Goal: Information Seeking & Learning: Understand process/instructions

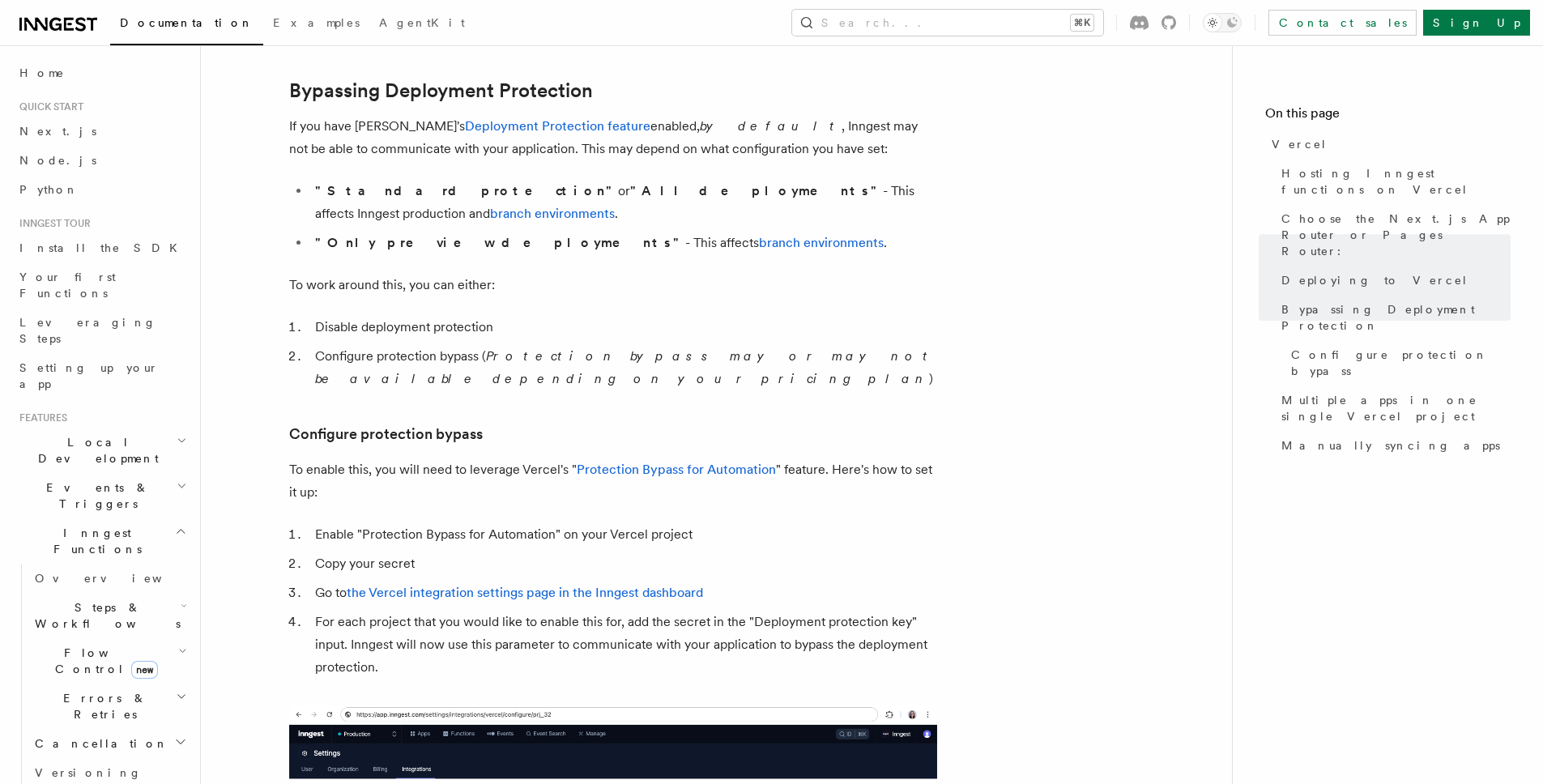
scroll to position [1197, 0]
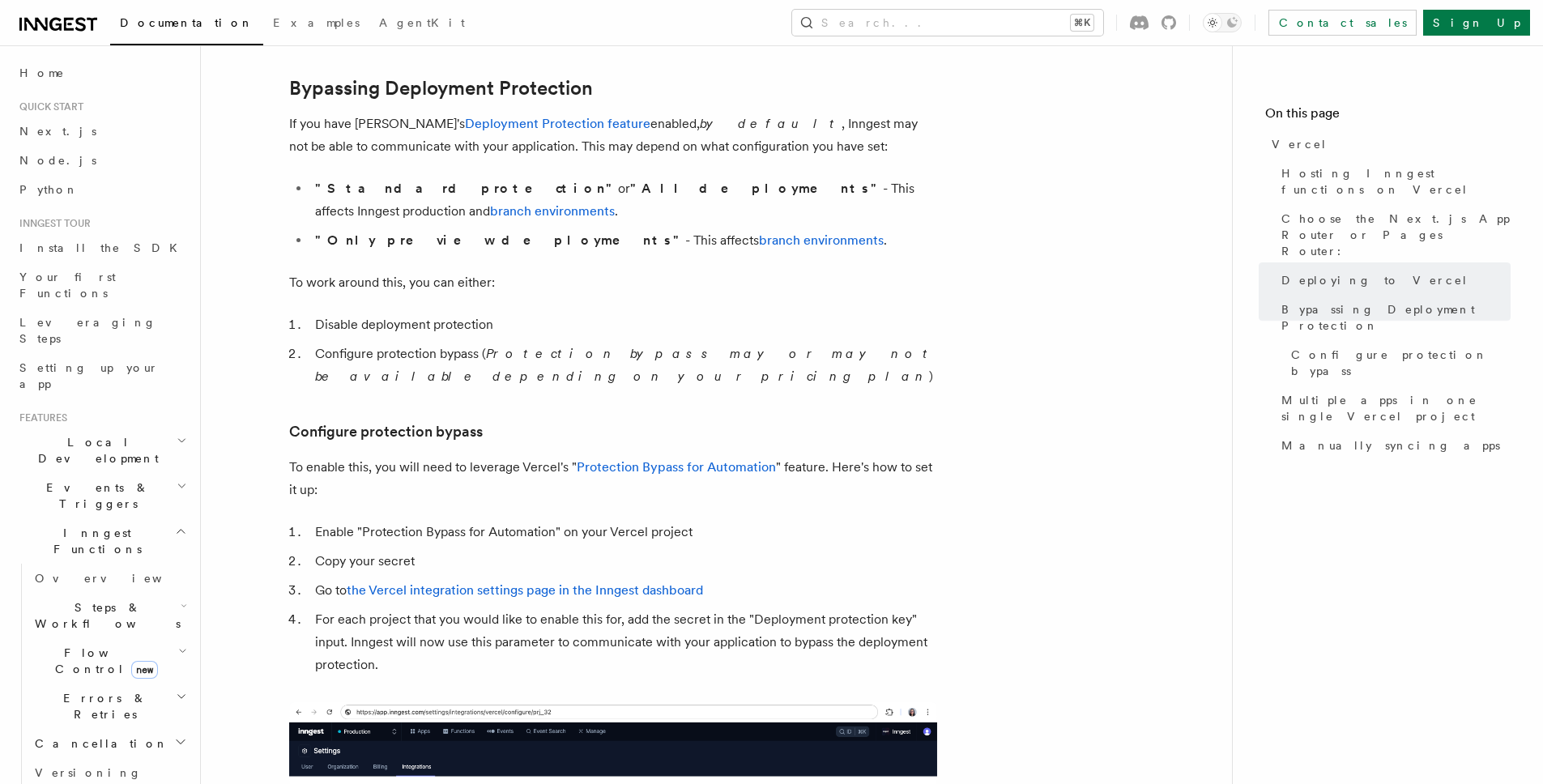
click at [396, 313] on li "Disable deployment protection" at bounding box center [623, 324] width 627 height 22
click at [389, 318] on ol "Disable deployment protection Configure protection bypass ( Protection bypass m…" at bounding box center [613, 350] width 648 height 74
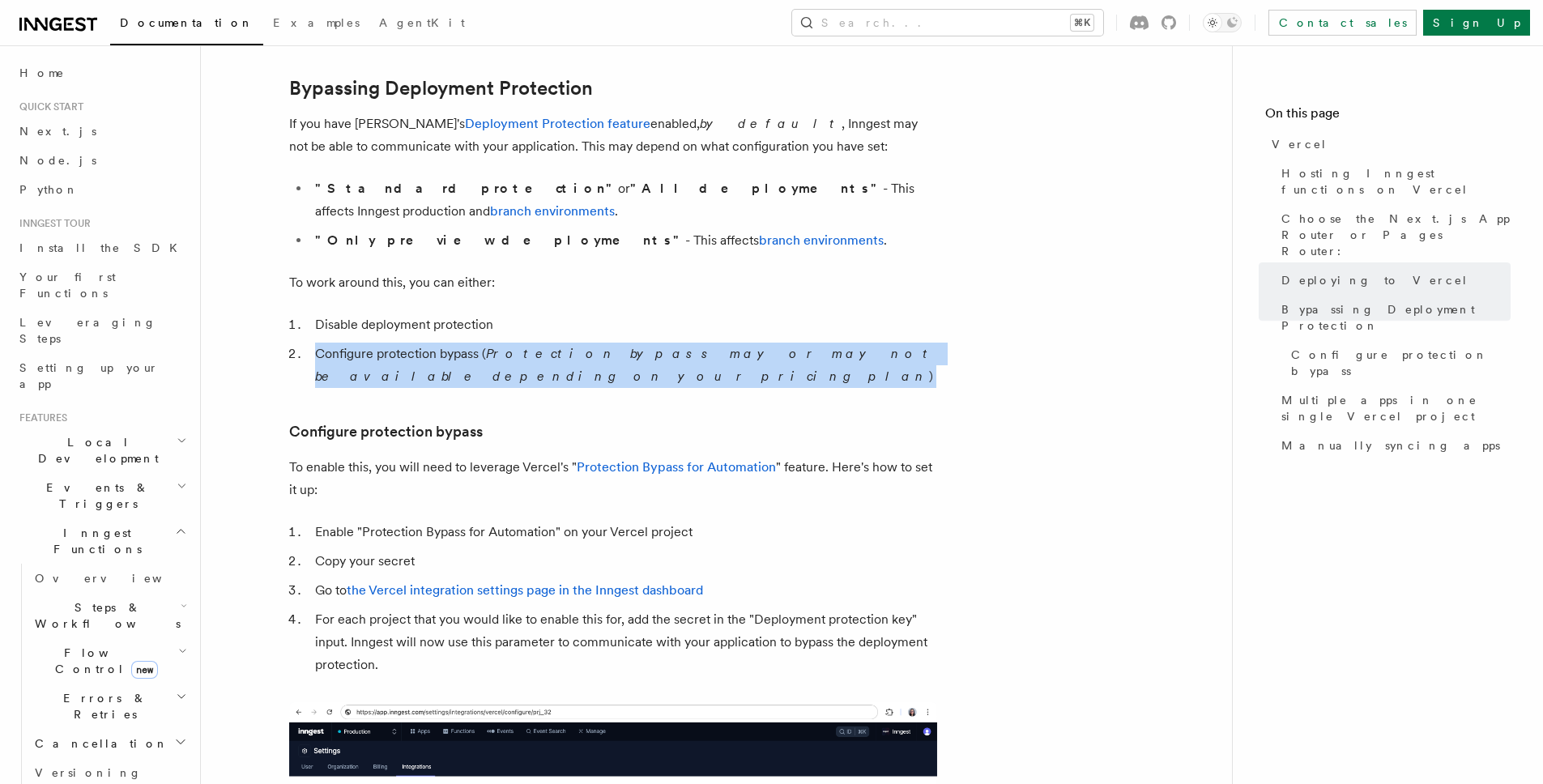
click at [389, 318] on ol "Disable deployment protection Configure protection bypass ( Protection bypass m…" at bounding box center [613, 350] width 648 height 74
click at [457, 318] on ol "Disable deployment protection Configure protection bypass ( Protection bypass m…" at bounding box center [613, 350] width 648 height 74
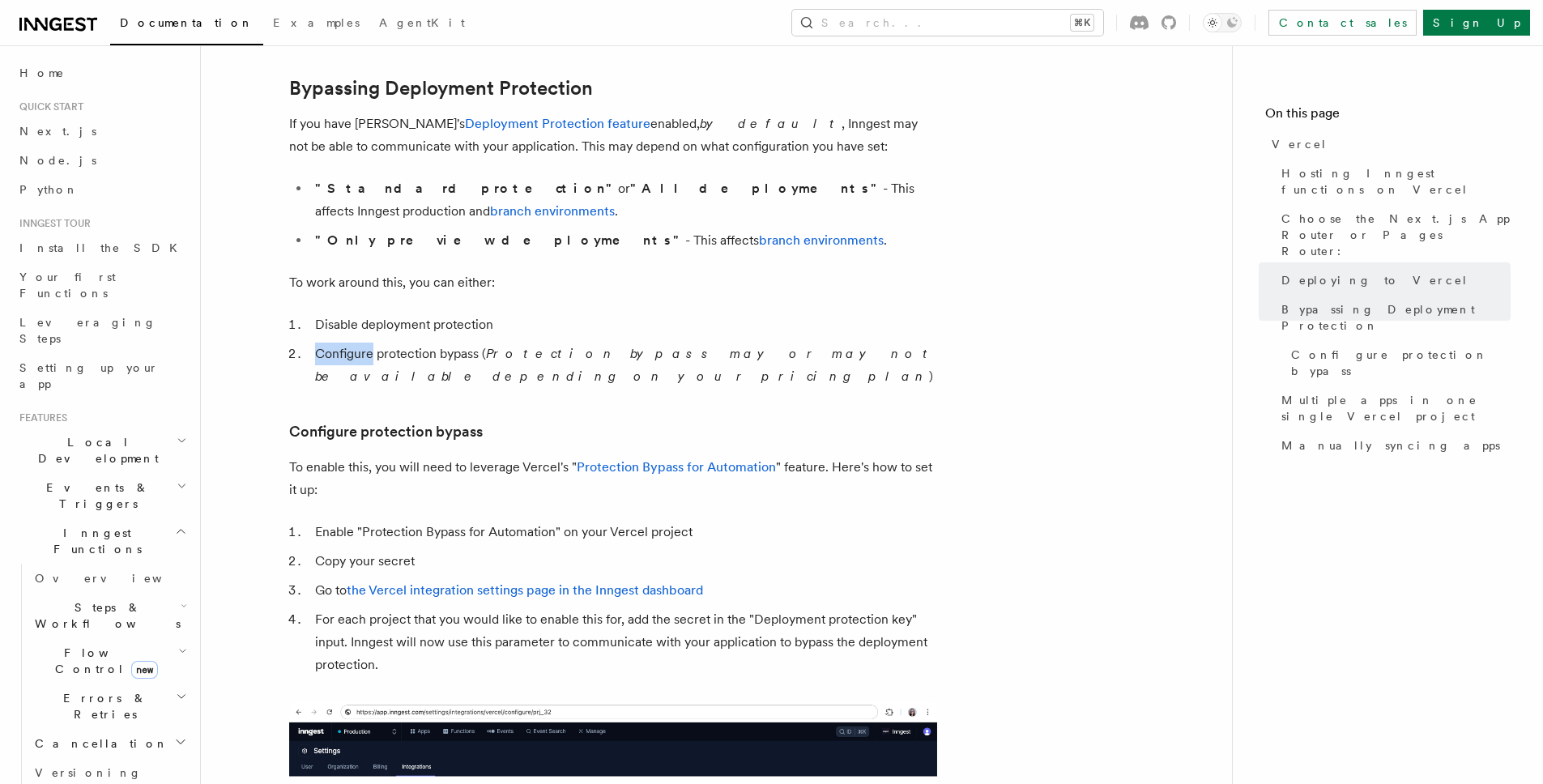
click at [457, 318] on ol "Disable deployment protection Configure protection bypass ( Protection bypass m…" at bounding box center [613, 350] width 648 height 74
click at [493, 343] on li "Configure protection bypass ( Protection bypass may or may not be available dep…" at bounding box center [623, 365] width 627 height 46
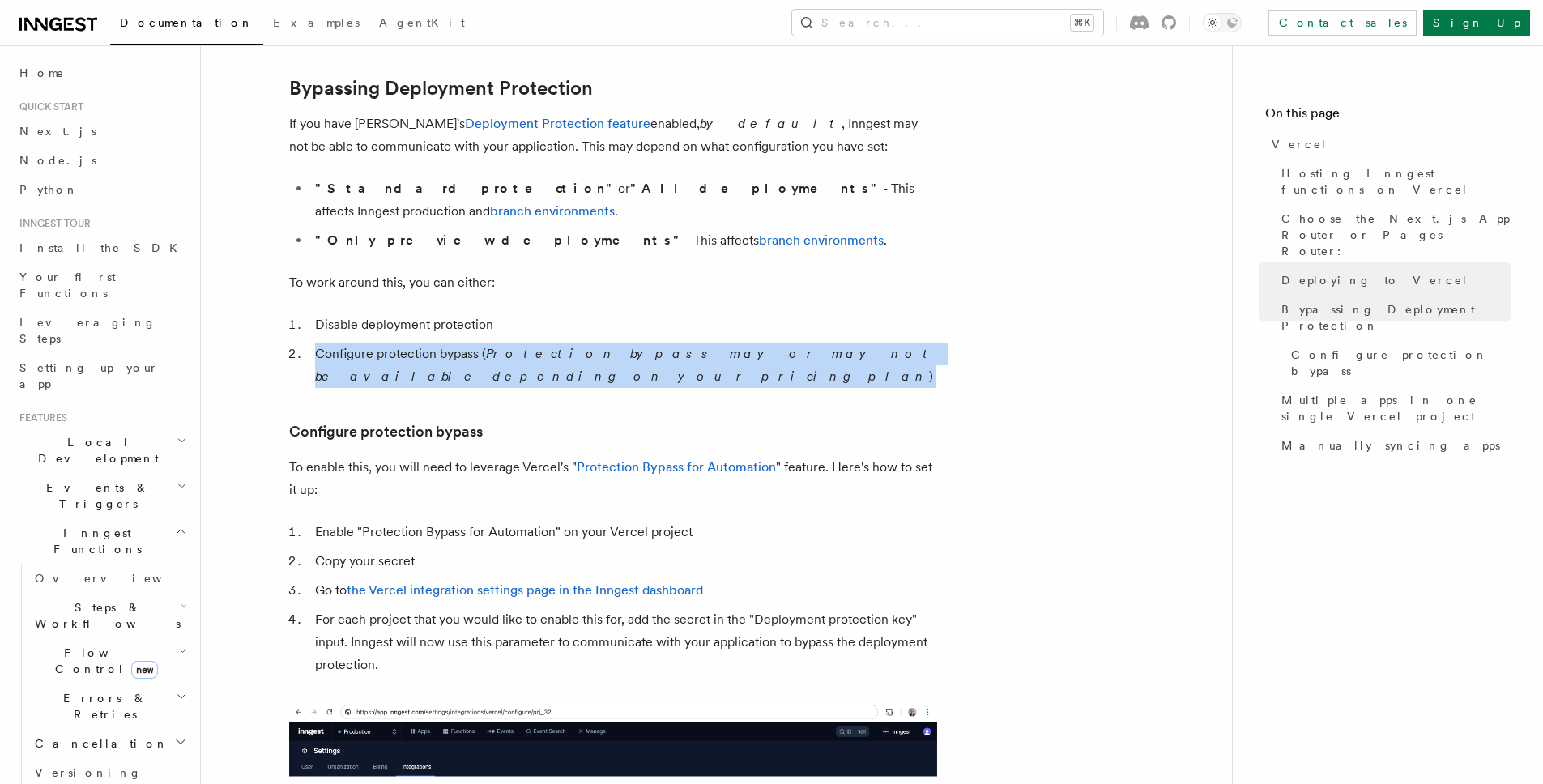
click at [493, 343] on li "Configure protection bypass ( Protection bypass may or may not be available dep…" at bounding box center [623, 365] width 627 height 46
click at [530, 346] on em "Protection bypass may or may not be available depending on your pricing plan" at bounding box center [624, 364] width 620 height 38
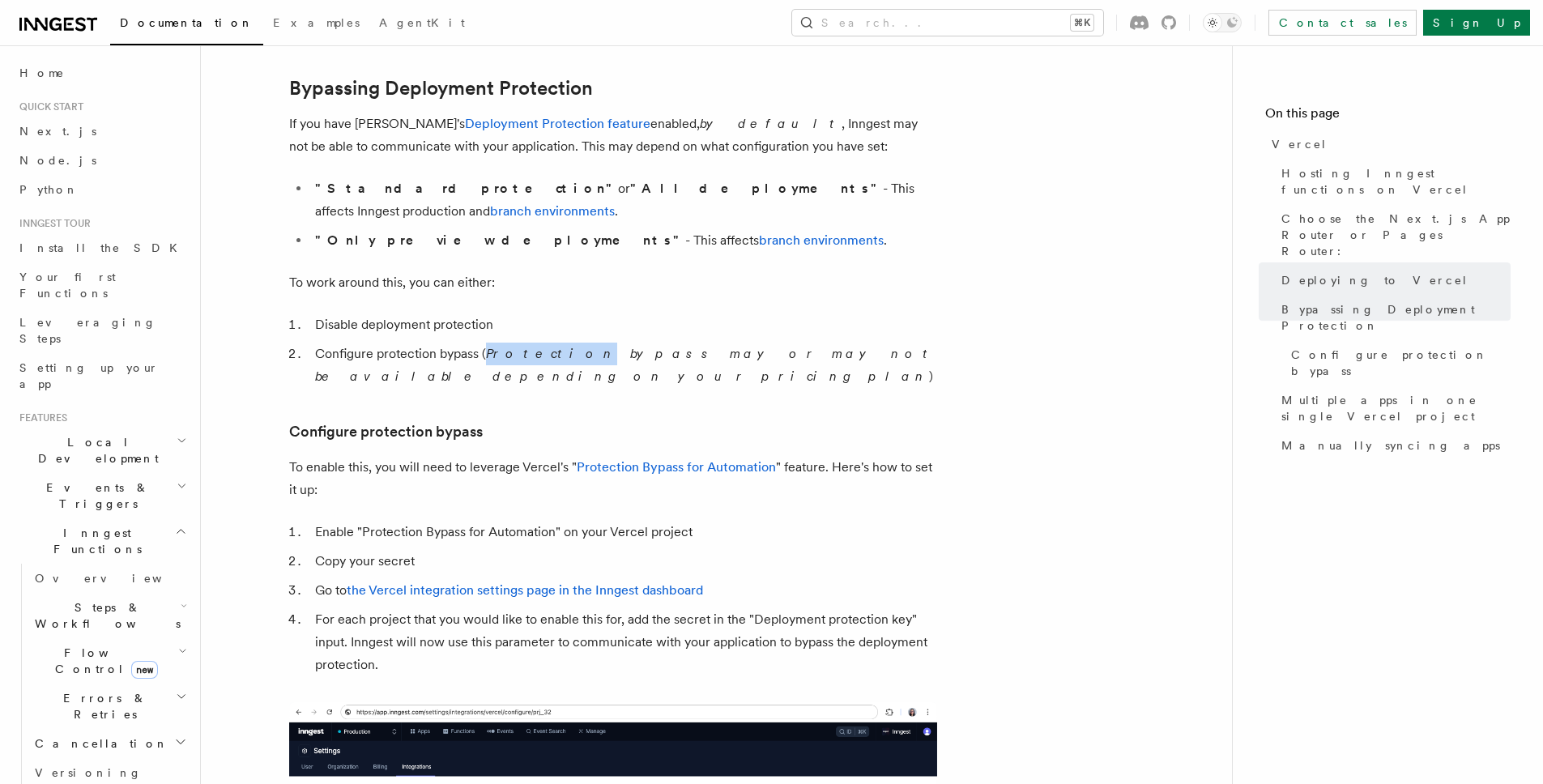
click at [530, 346] on em "Protection bypass may or may not be available depending on your pricing plan" at bounding box center [624, 364] width 620 height 38
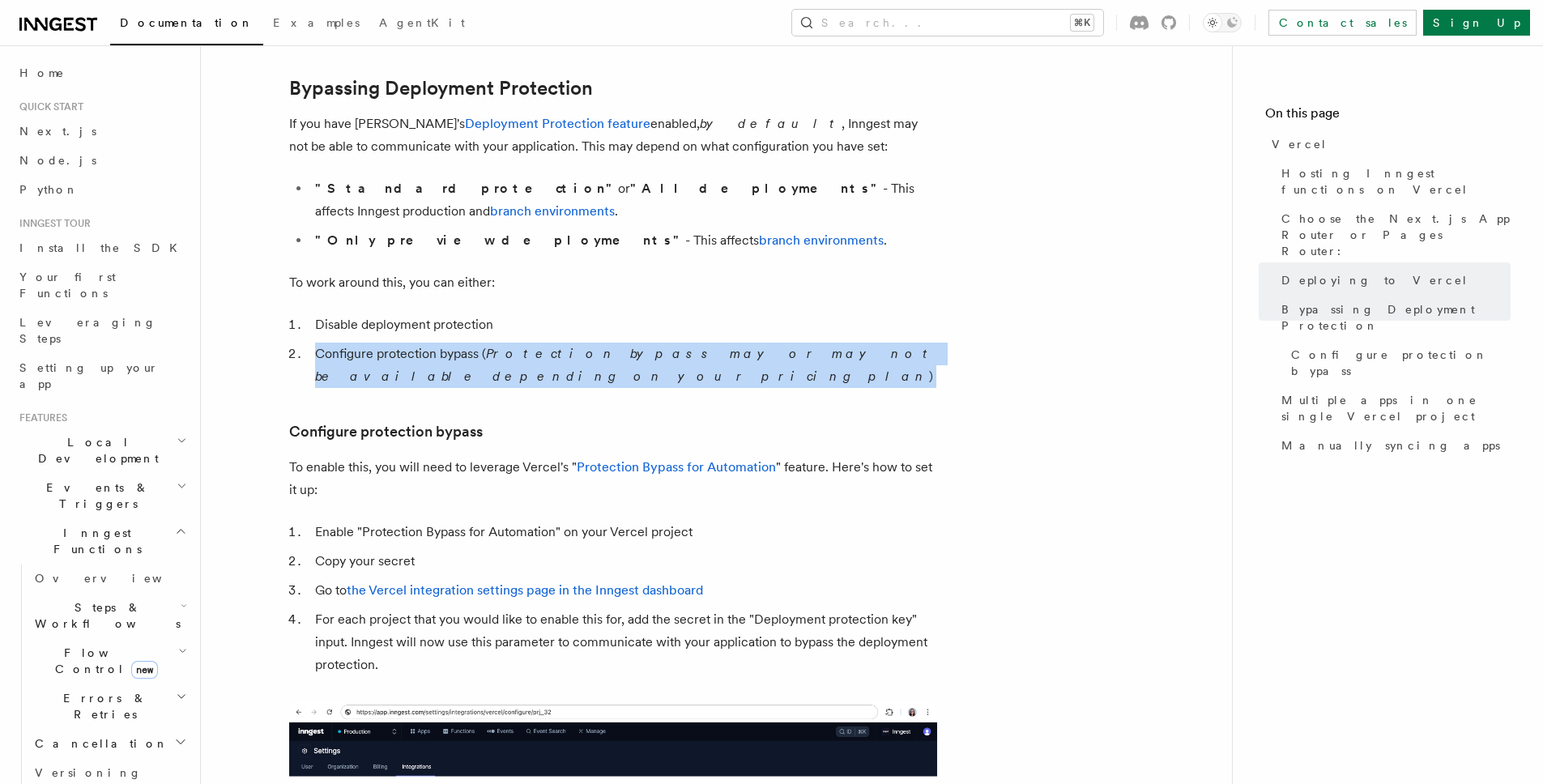
click at [530, 346] on em "Protection bypass may or may not be available depending on your pricing plan" at bounding box center [624, 364] width 620 height 38
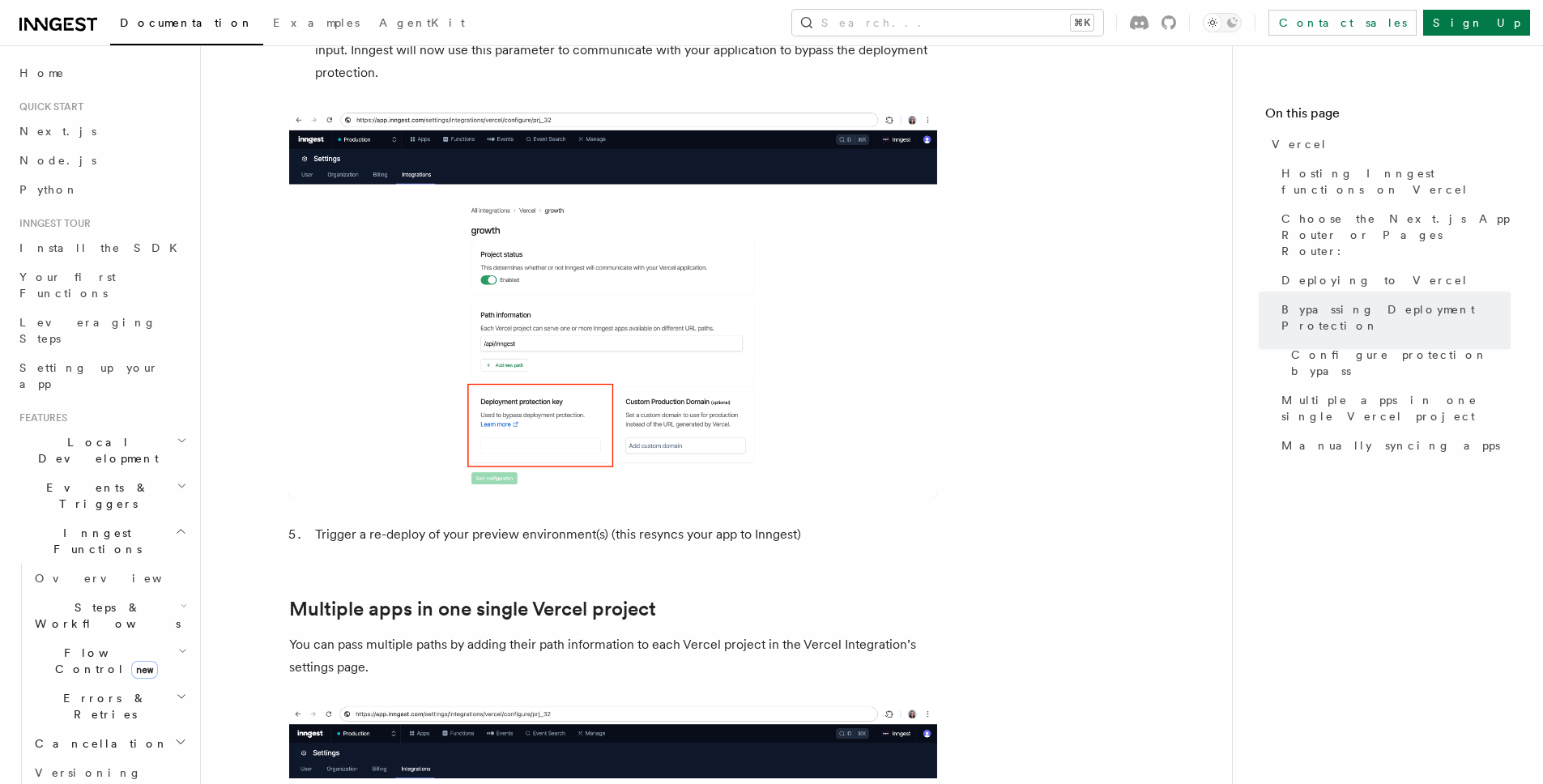
scroll to position [1466, 0]
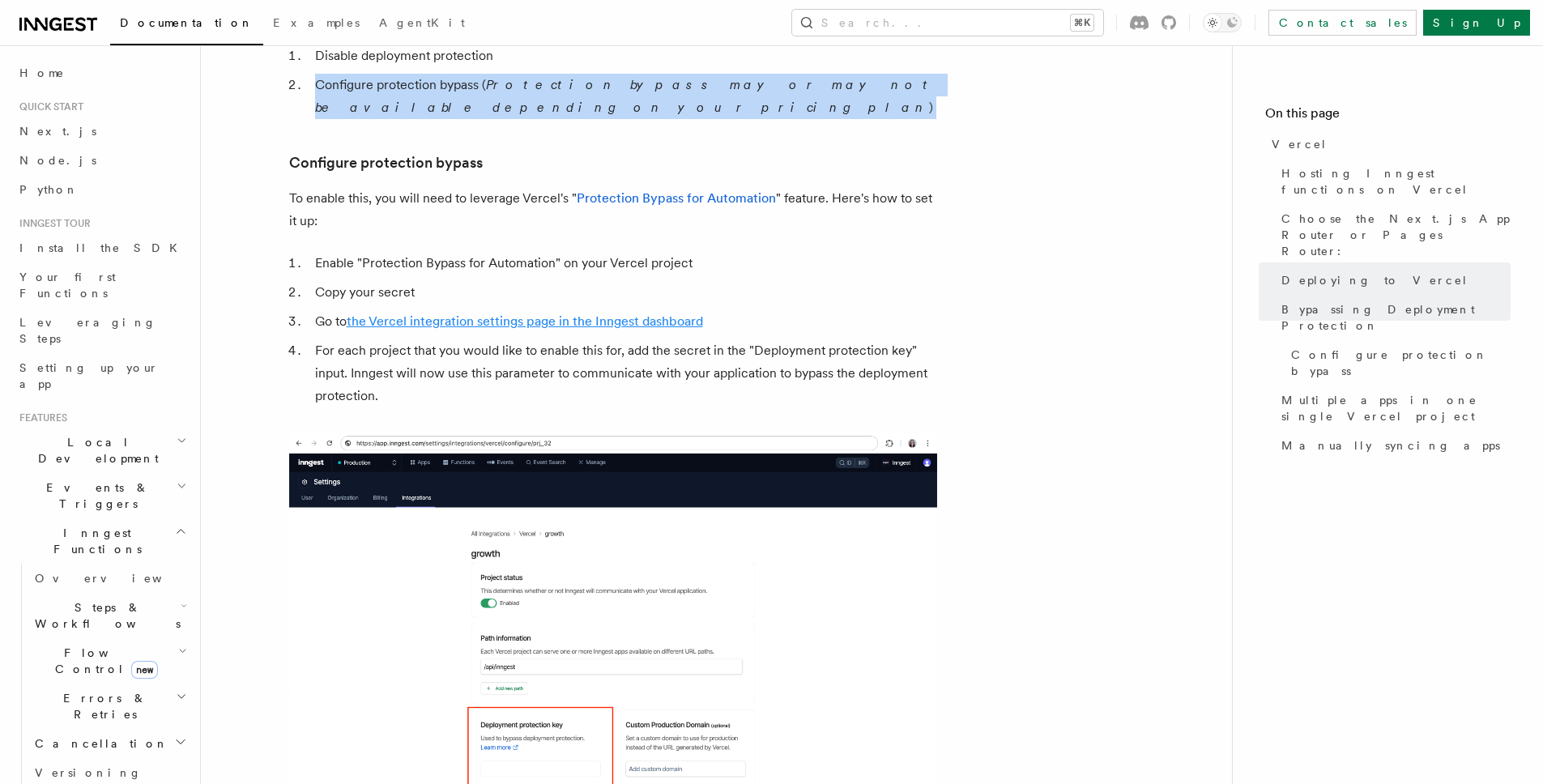
click at [518, 313] on link "the Vercel integration settings page in the Inngest dashboard" at bounding box center [525, 320] width 357 height 16
